Goal: Task Accomplishment & Management: Use online tool/utility

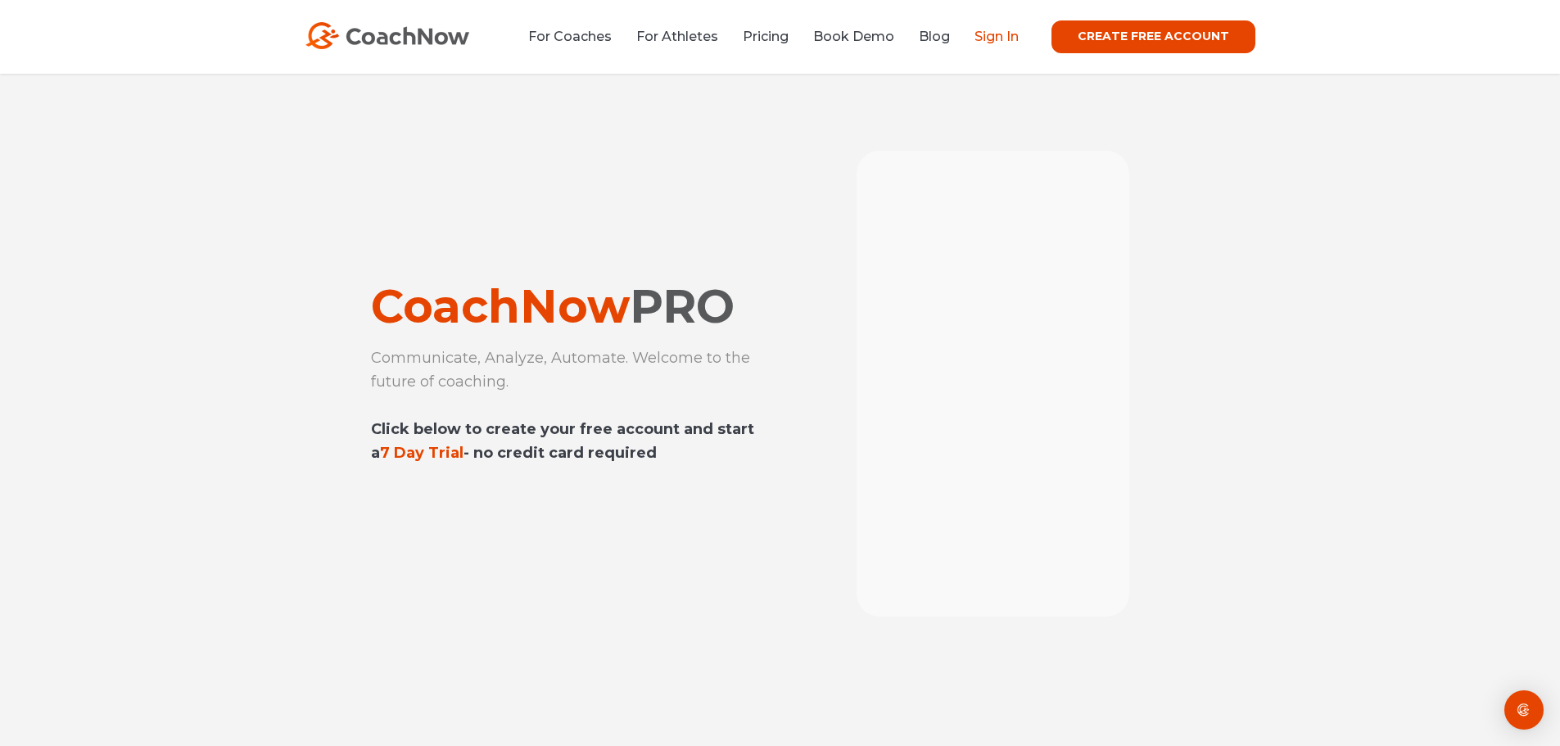
click at [994, 38] on link "Sign In" at bounding box center [997, 37] width 44 height 16
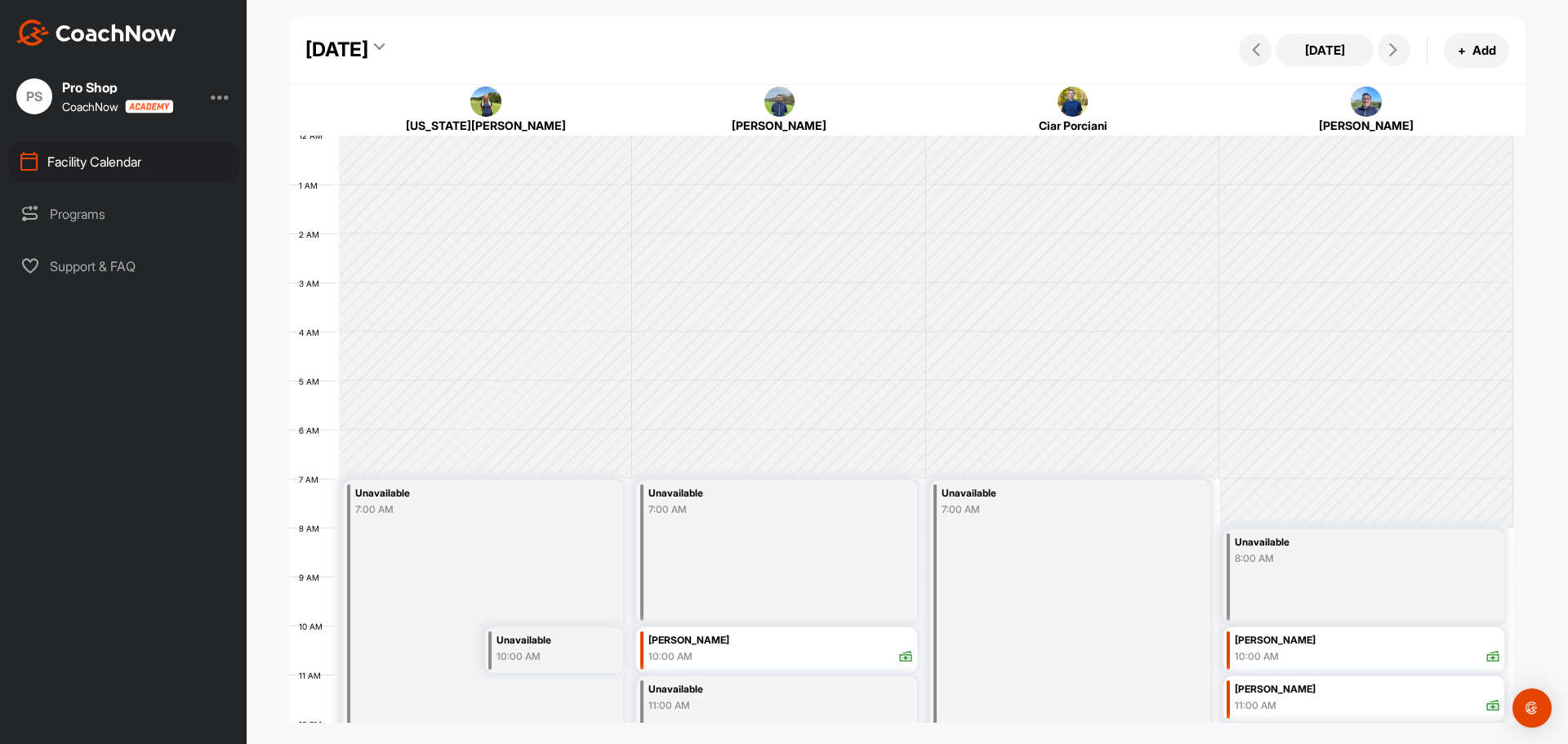
scroll to position [282, 0]
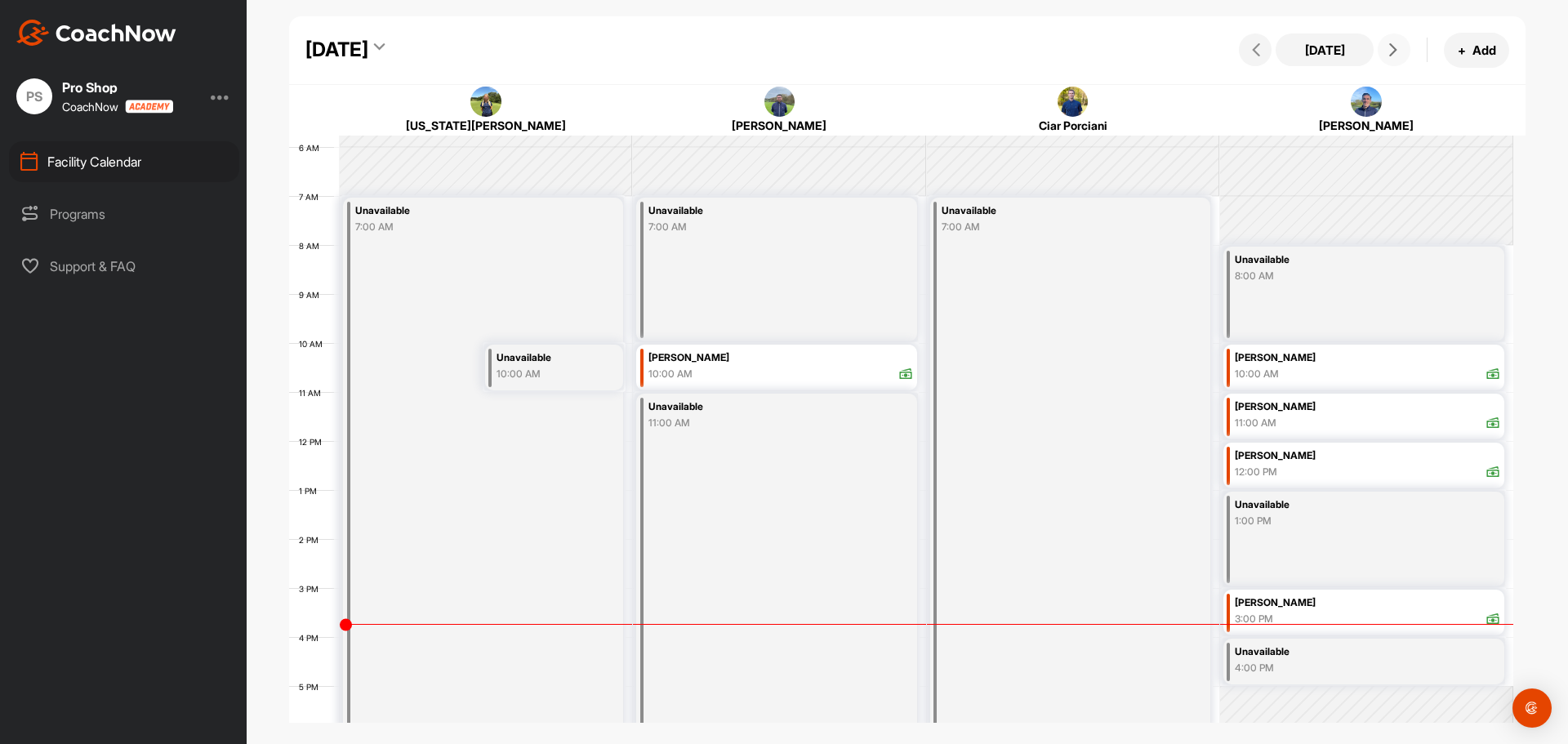
click at [1385, 57] on button at bounding box center [1394, 50] width 33 height 33
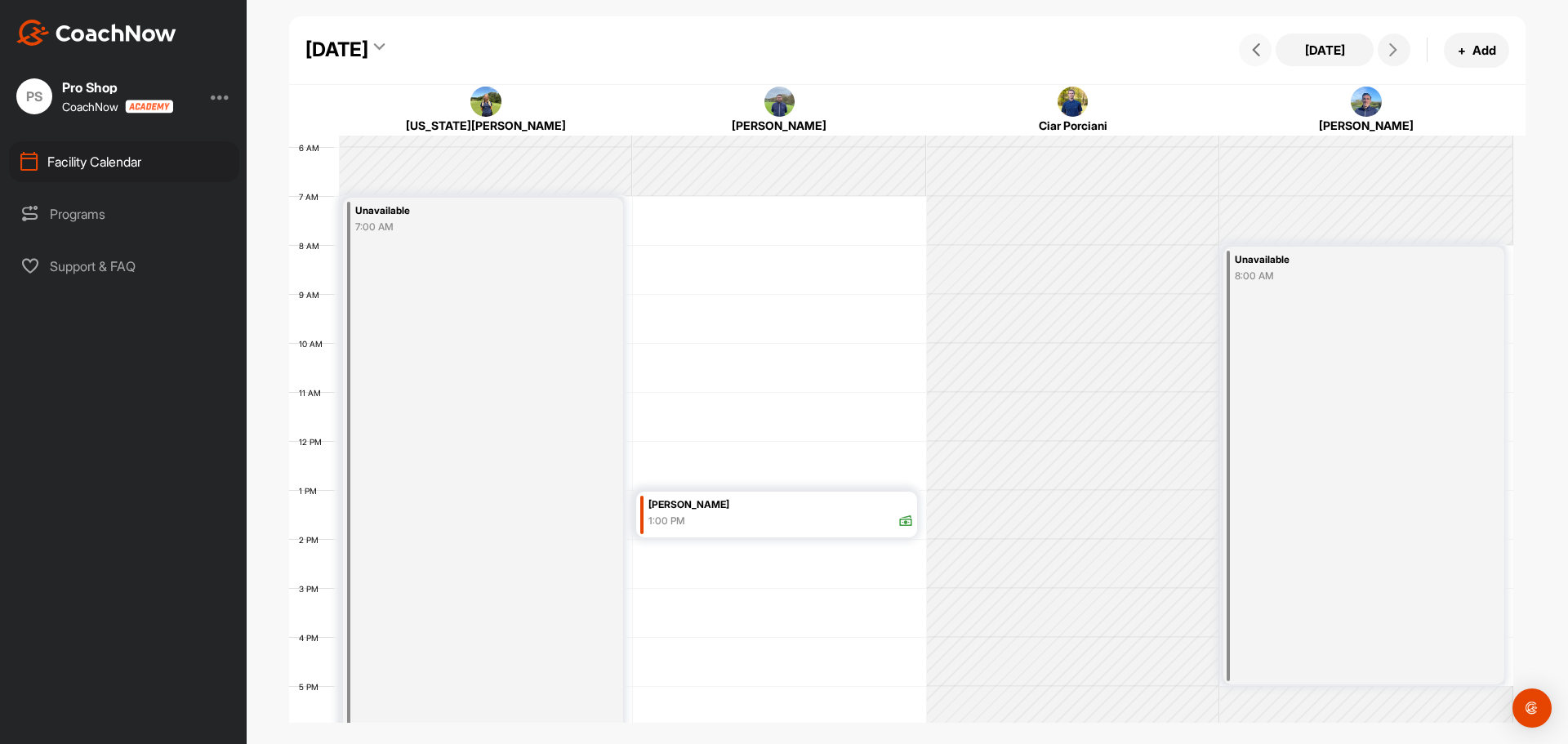
drag, startPoint x: 1249, startPoint y: 52, endPoint x: 1247, endPoint y: 60, distance: 8.2
click at [1250, 52] on icon at bounding box center [1255, 49] width 13 height 13
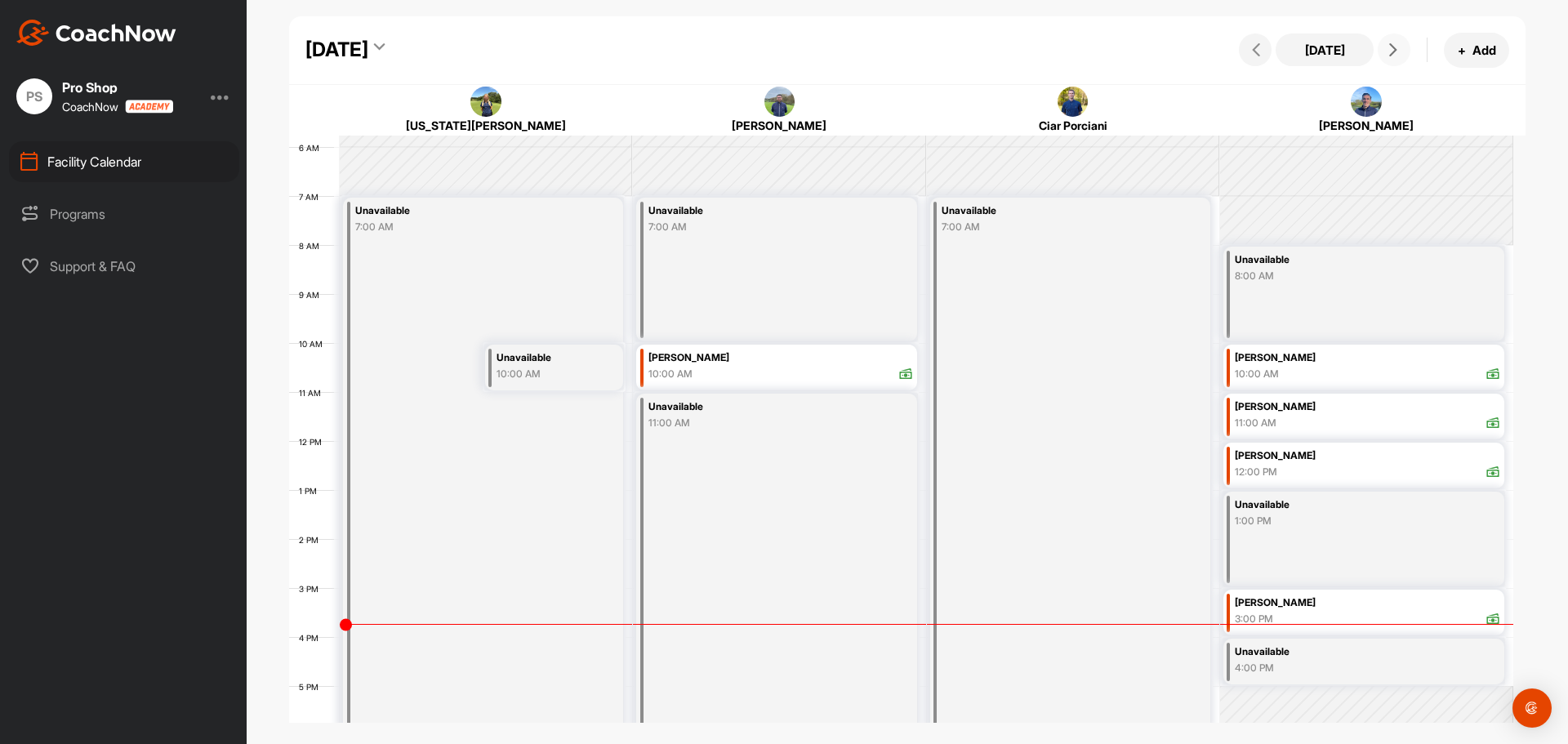
click at [1393, 51] on icon at bounding box center [1393, 49] width 13 height 13
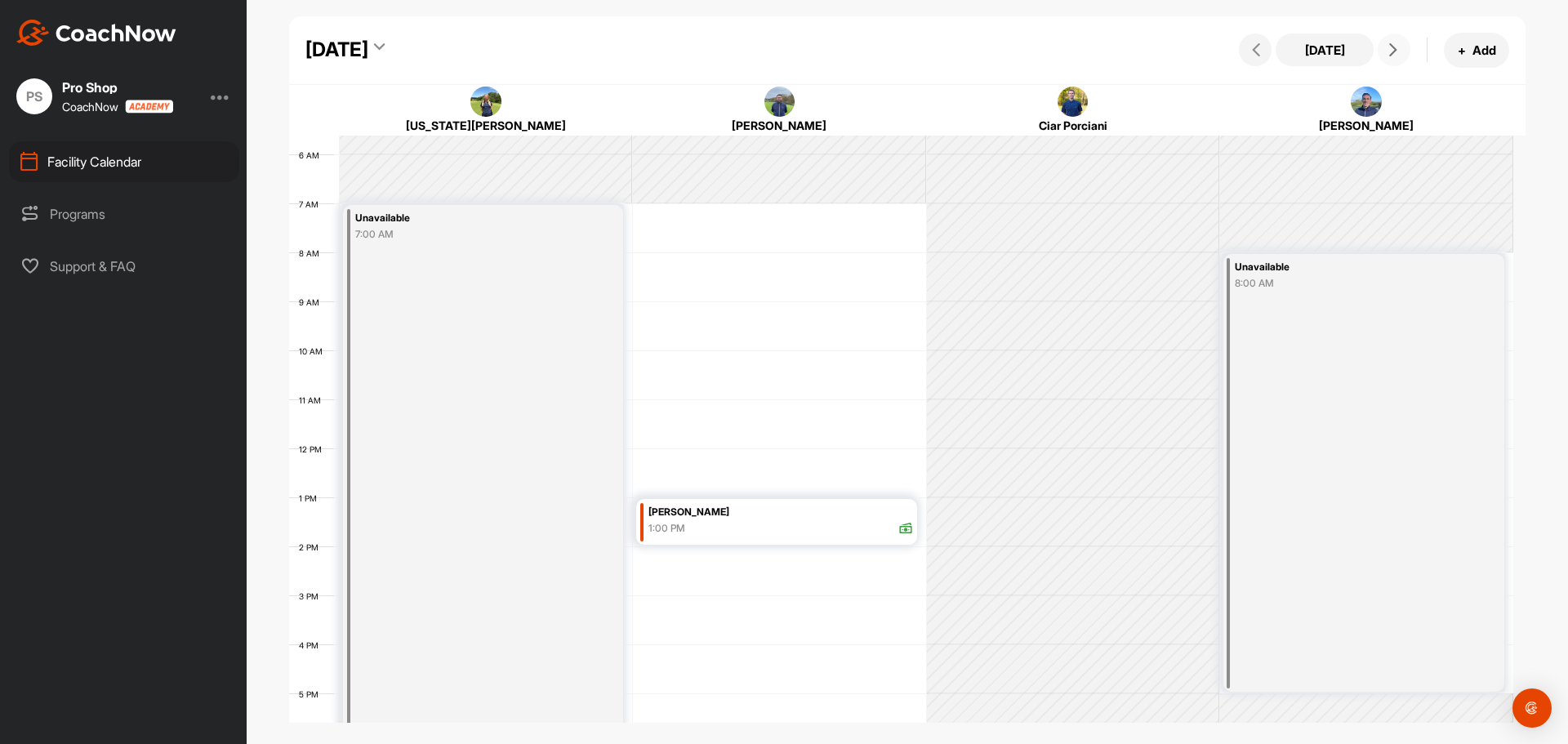
scroll to position [364, 0]
